Goal: Transaction & Acquisition: Subscribe to service/newsletter

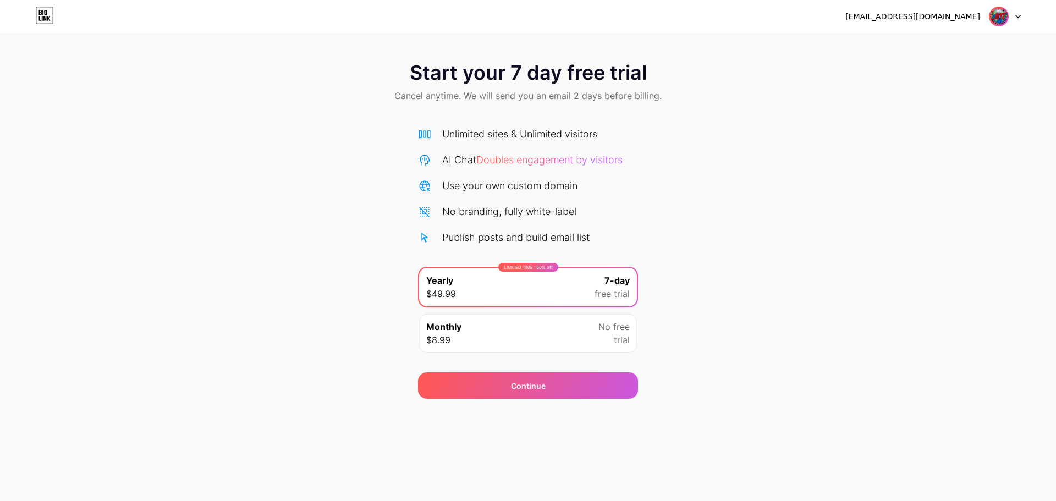
click at [1014, 18] on div at bounding box center [1005, 17] width 32 height 20
click at [46, 14] on icon at bounding box center [44, 16] width 19 height 18
click at [507, 327] on div "Monthly $8.99 No free trial" at bounding box center [528, 333] width 218 height 38
click at [425, 184] on icon at bounding box center [424, 185] width 13 height 13
click at [427, 135] on icon at bounding box center [425, 134] width 12 height 8
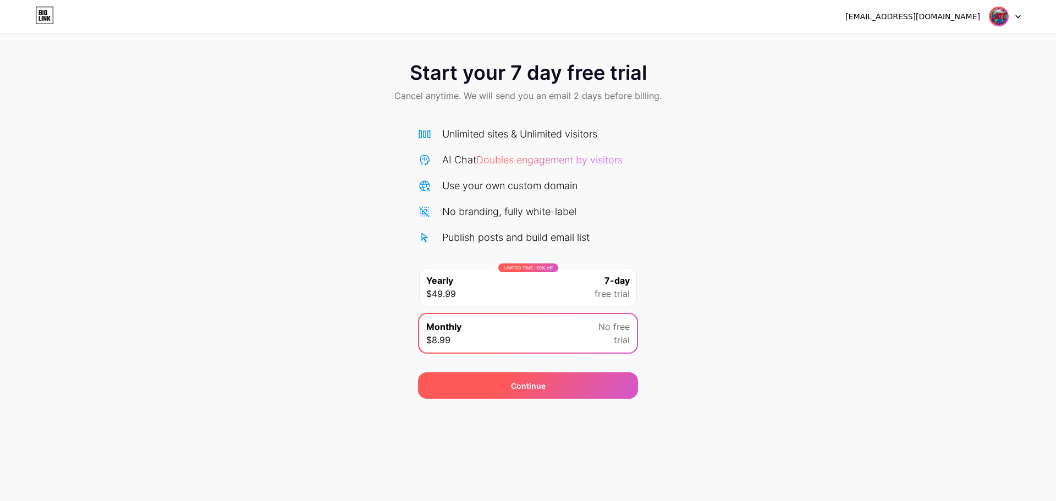
click at [536, 394] on div "Continue" at bounding box center [528, 385] width 220 height 26
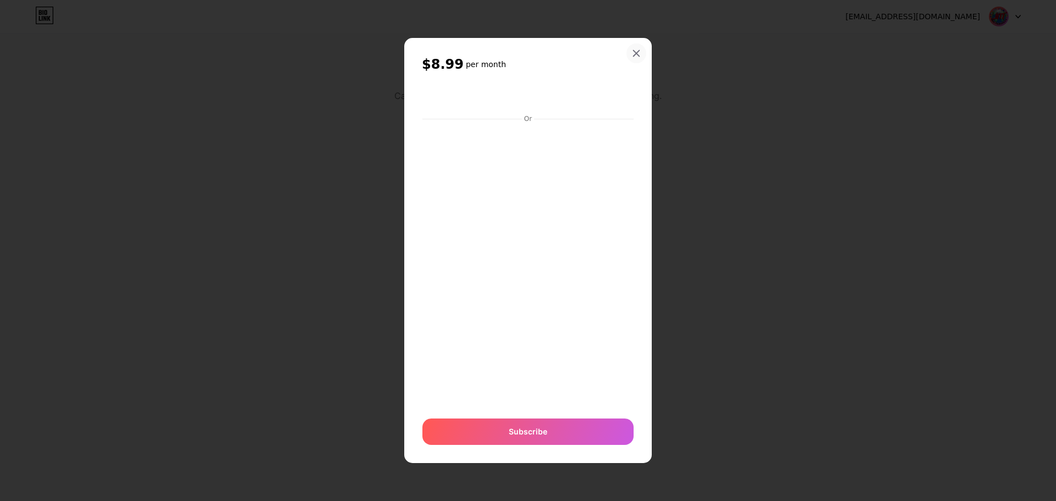
click at [633, 64] on div "$8.99 per month Or Subscribe" at bounding box center [528, 251] width 212 height 390
click at [631, 61] on div at bounding box center [636, 53] width 20 height 20
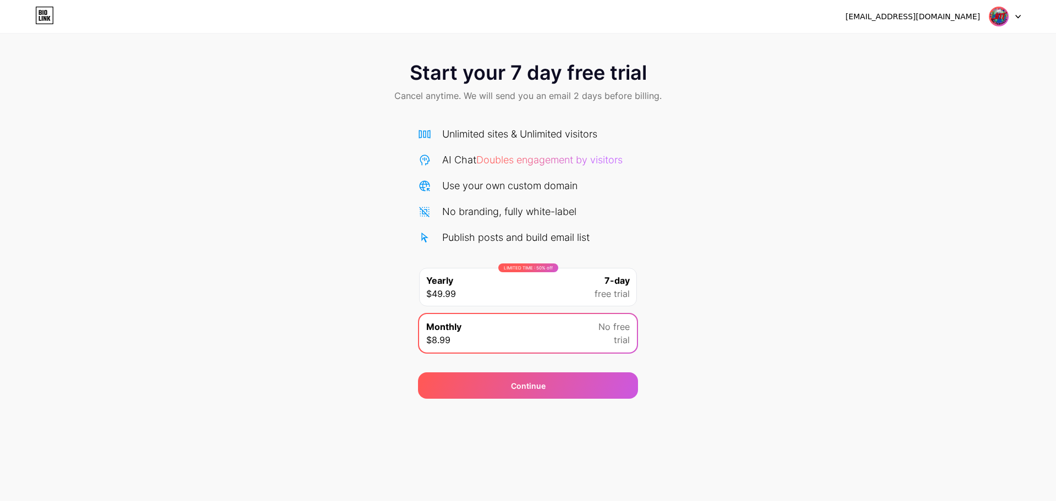
click at [548, 281] on div "LIMITED TIME : 50% off Yearly $49.99 7-day free trial" at bounding box center [528, 287] width 218 height 38
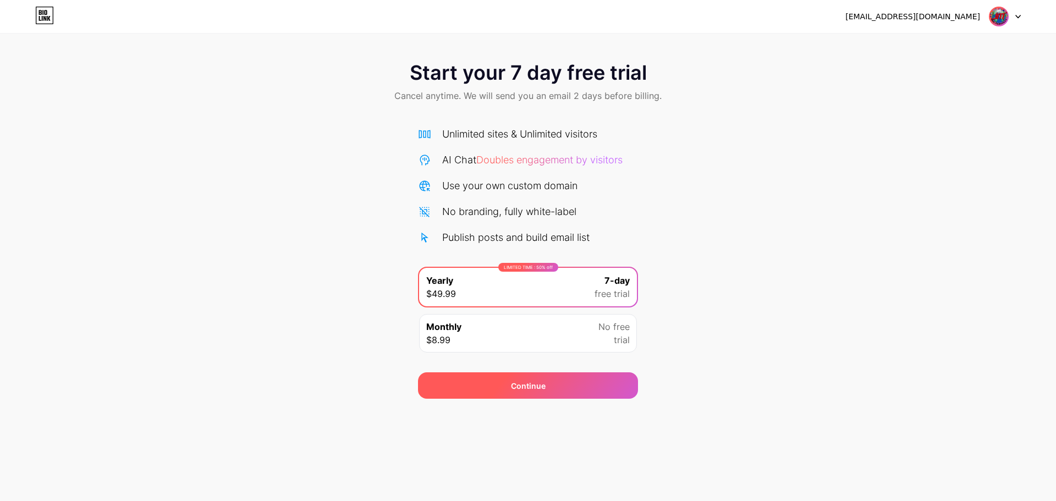
click at [544, 395] on div "Continue" at bounding box center [528, 385] width 220 height 26
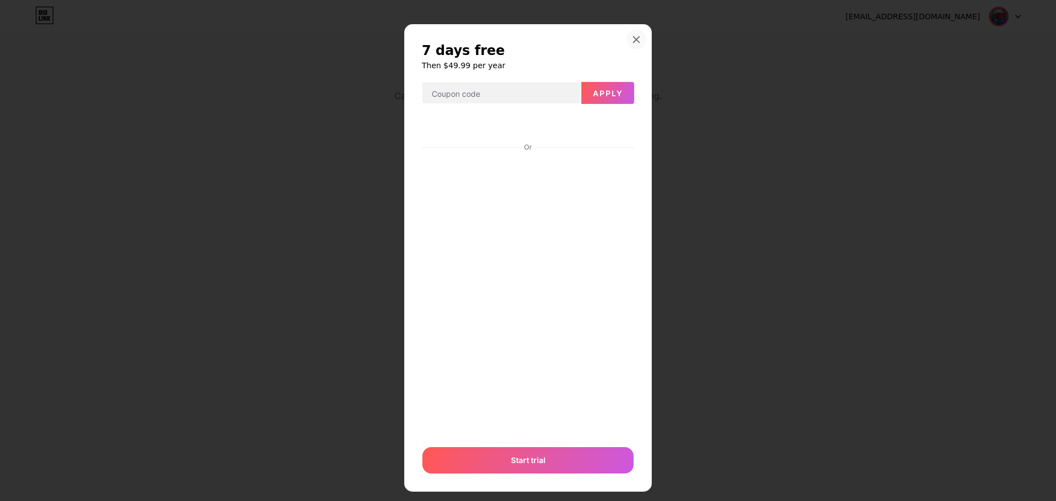
click at [633, 44] on div at bounding box center [636, 40] width 20 height 20
